Goal: Task Accomplishment & Management: Use online tool/utility

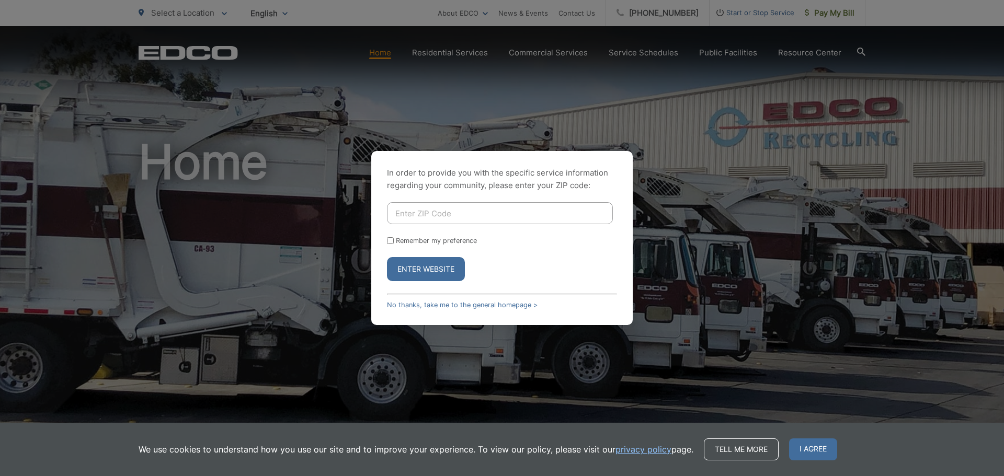
click at [444, 211] on input "Enter ZIP Code" at bounding box center [500, 213] width 226 height 22
type input "92105"
click at [449, 270] on button "Enter Website" at bounding box center [426, 269] width 78 height 24
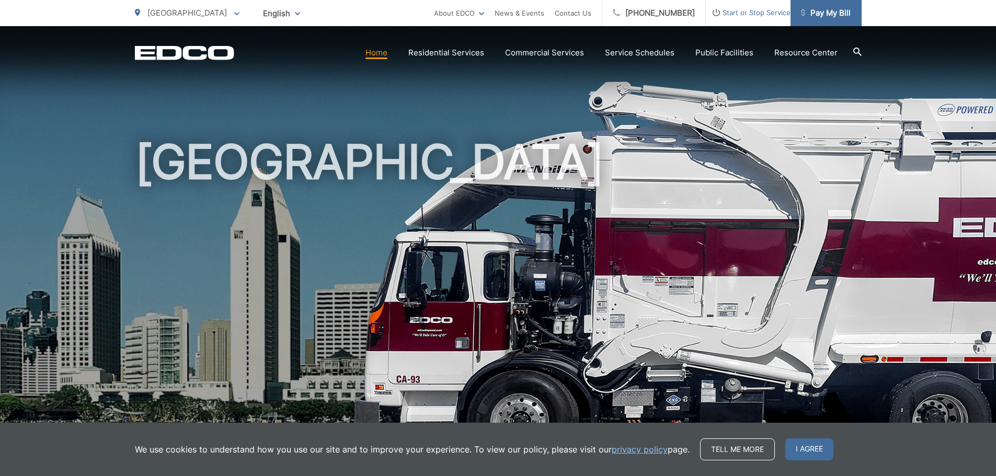
click at [824, 20] on link "Pay My Bill" at bounding box center [826, 13] width 71 height 26
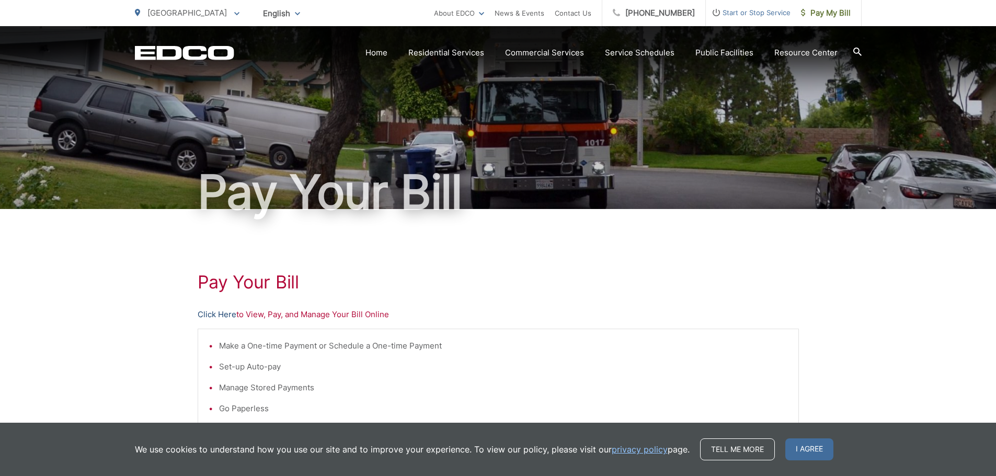
click at [229, 319] on link "Click Here" at bounding box center [217, 315] width 39 height 13
